Goal: Information Seeking & Learning: Learn about a topic

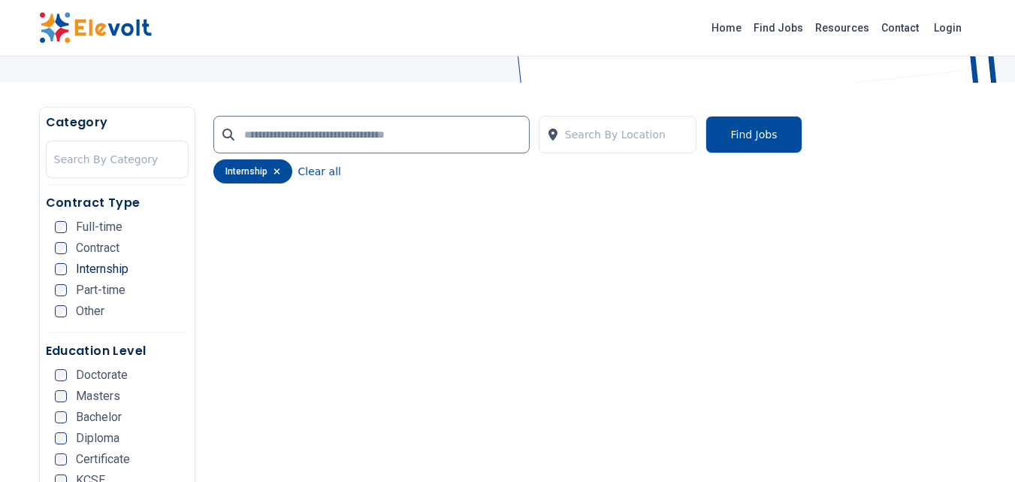
scroll to position [250, 0]
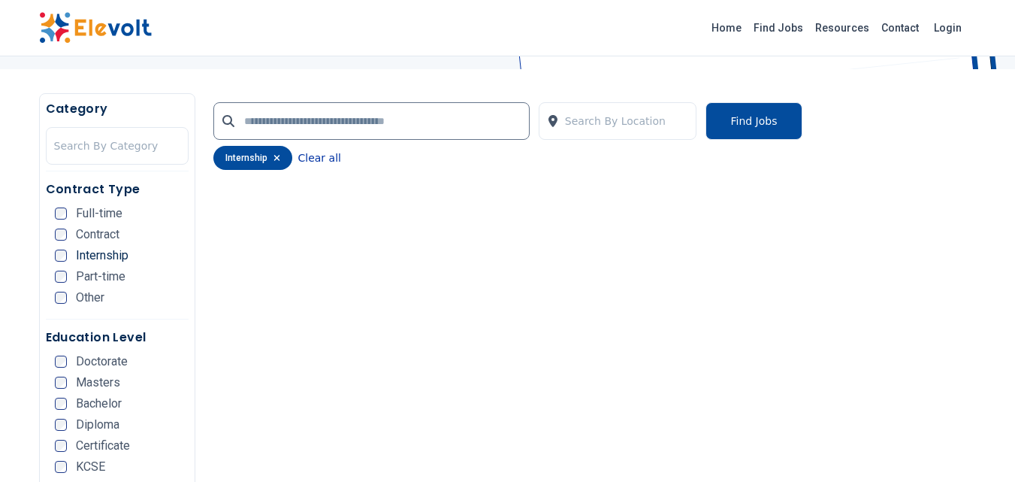
click at [316, 162] on button "Clear all" at bounding box center [319, 158] width 43 height 24
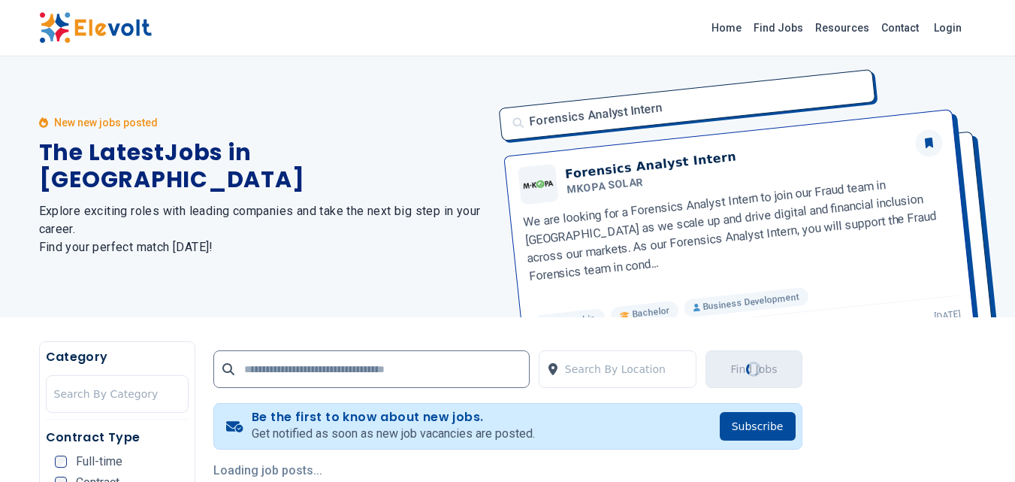
scroll to position [0, 0]
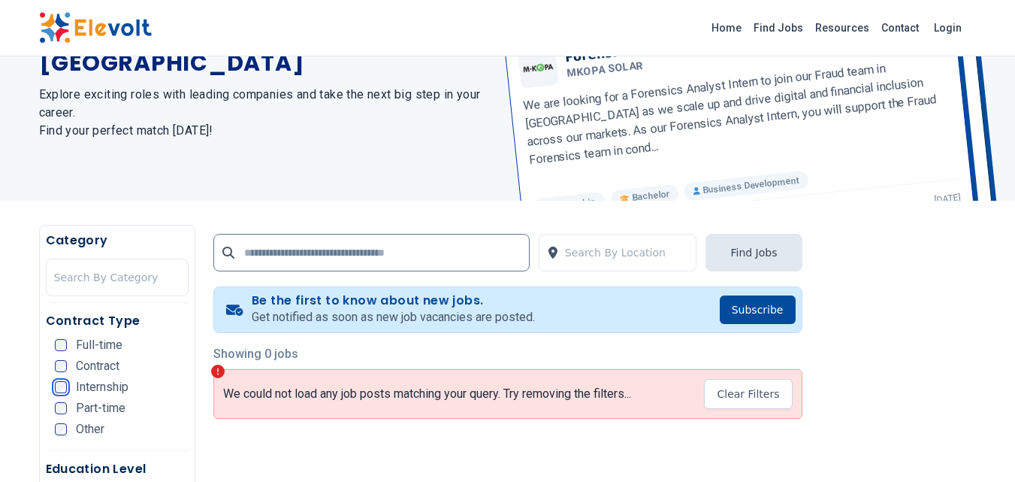
scroll to position [125, 0]
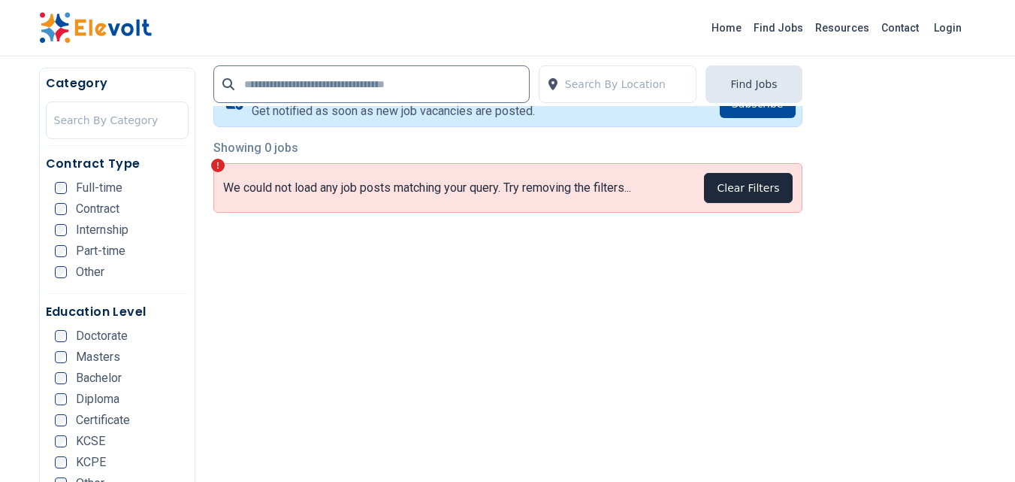
click at [764, 187] on button "Clear Filters" at bounding box center [748, 188] width 88 height 30
